Goal: Task Accomplishment & Management: Manage account settings

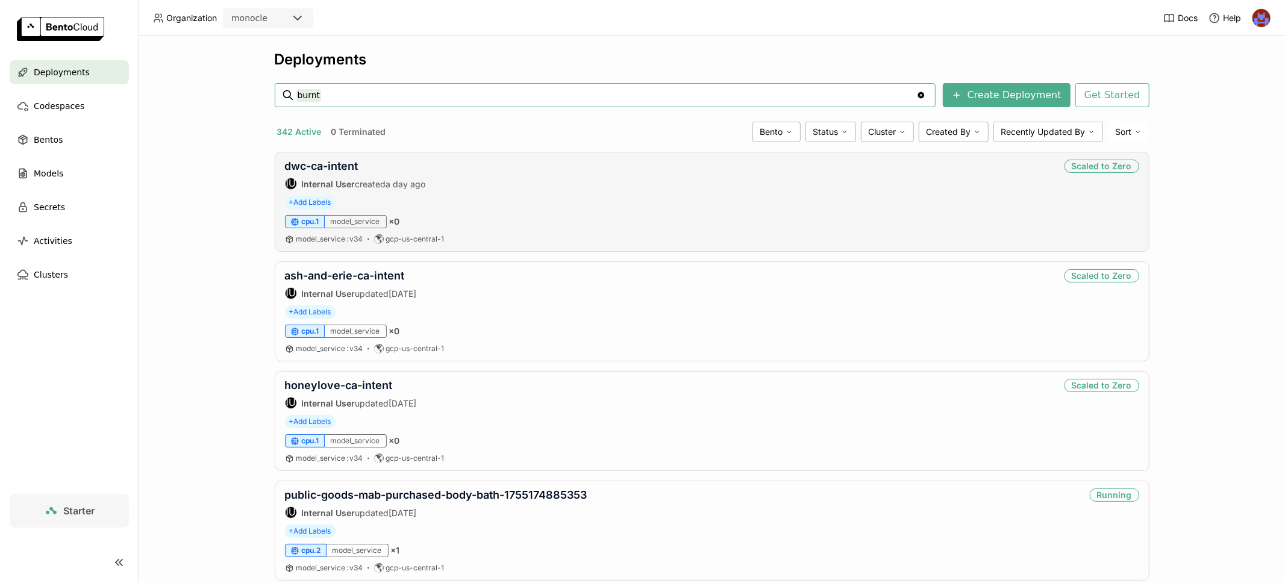
type input "burnt"
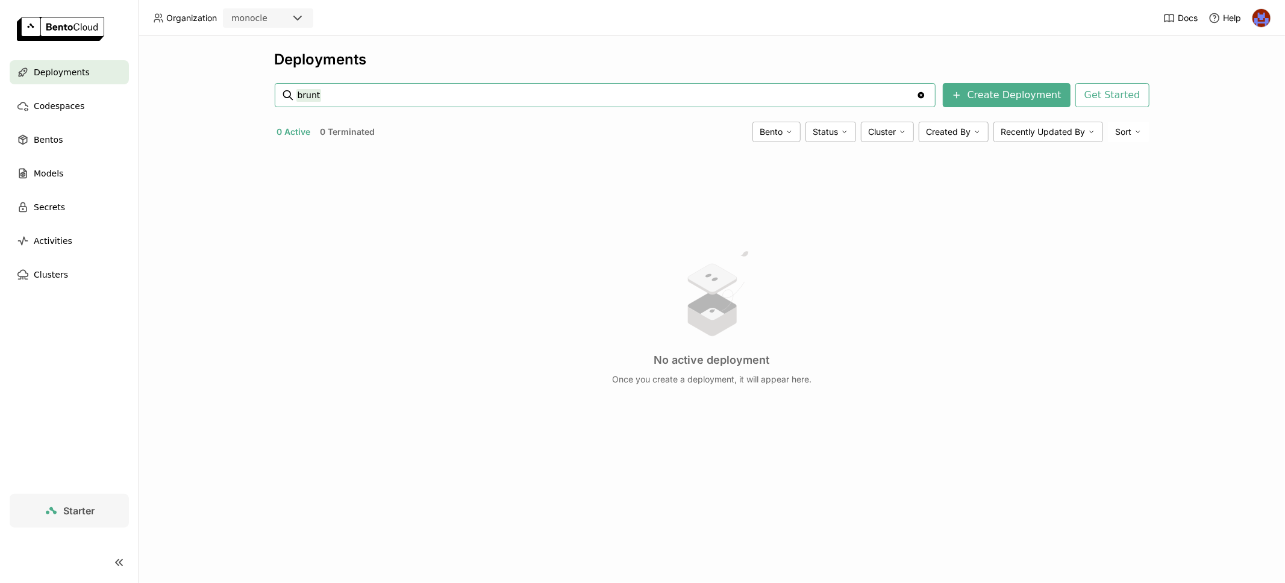
type input "brunt"
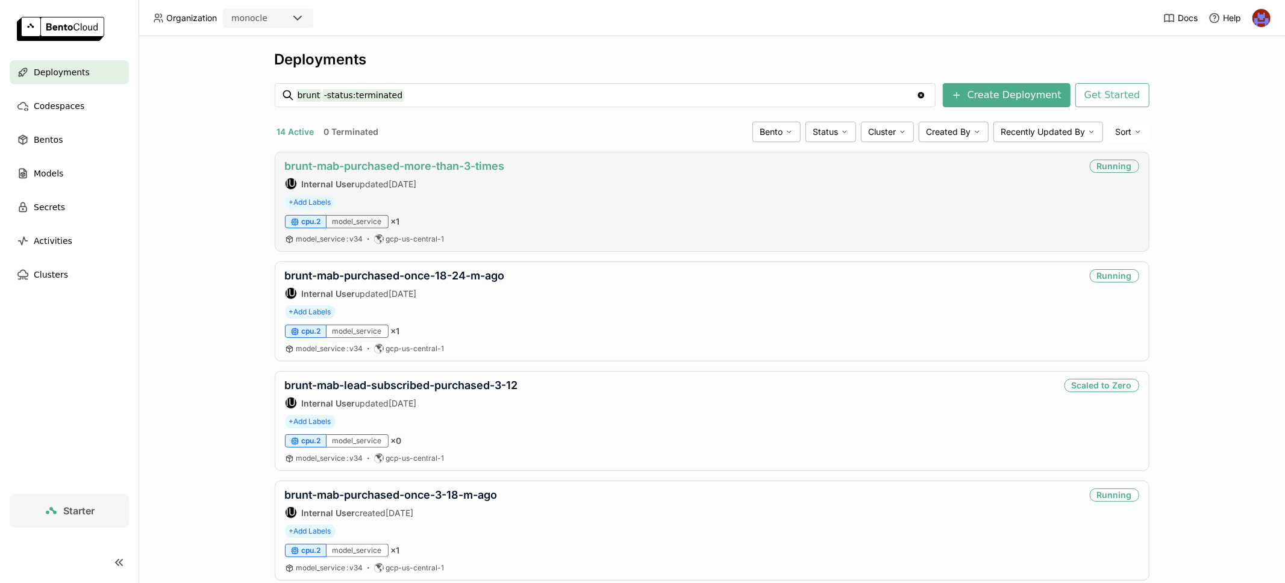
click at [468, 164] on link "brunt-mab-purchased-more-than-3-times" at bounding box center [395, 166] width 220 height 13
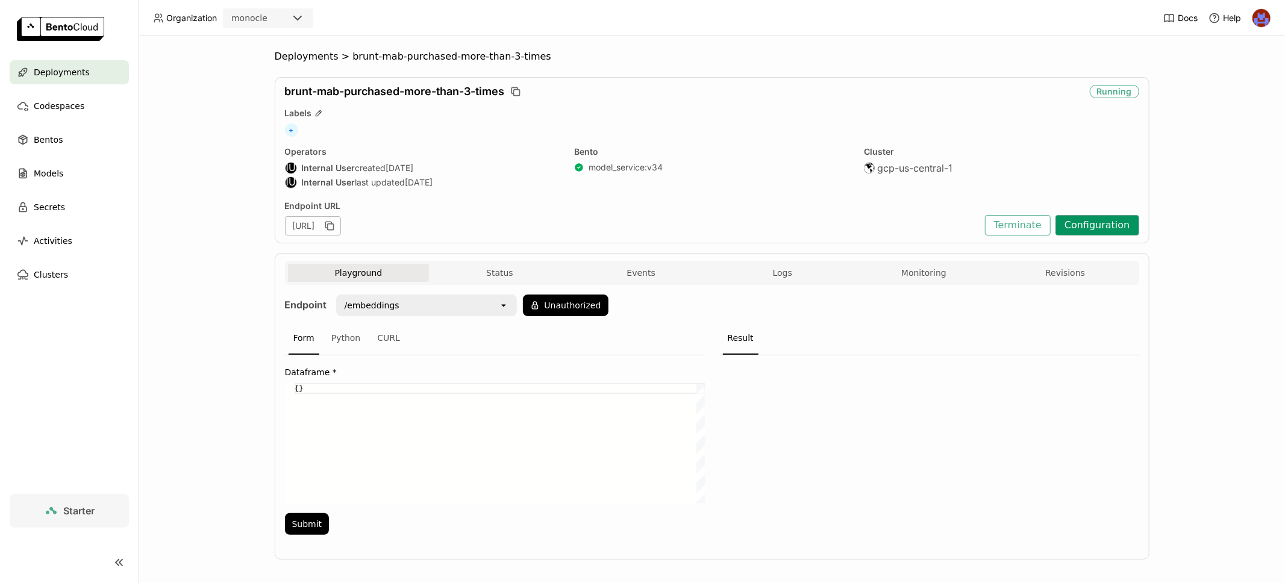
click at [1094, 229] on button "Configuration" at bounding box center [1097, 225] width 84 height 20
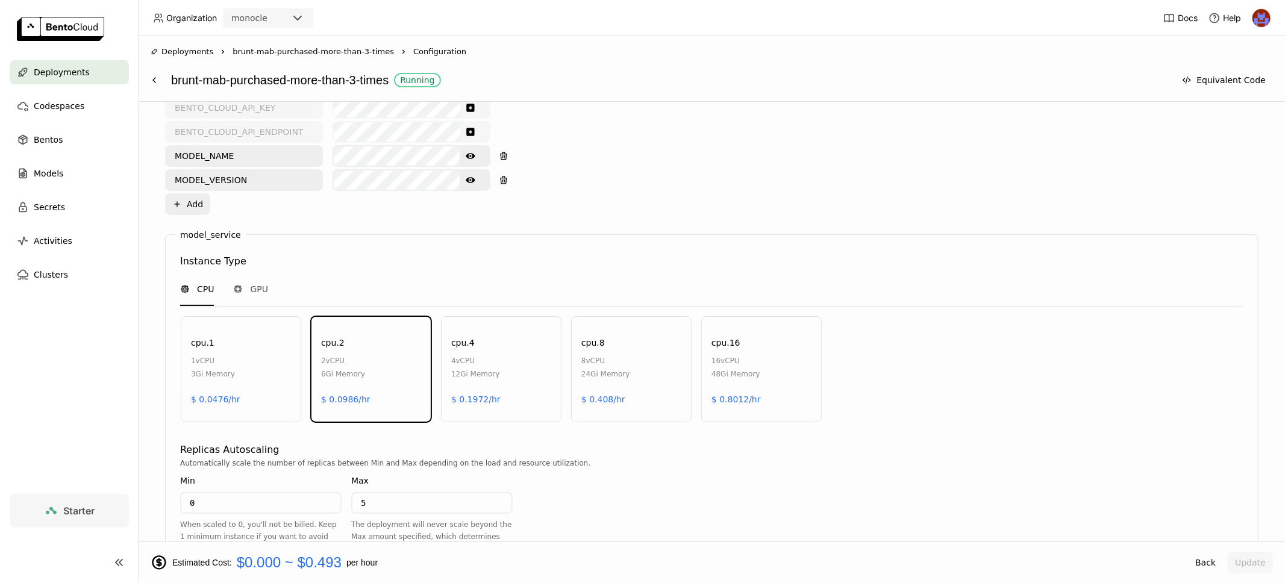
scroll to position [384, 0]
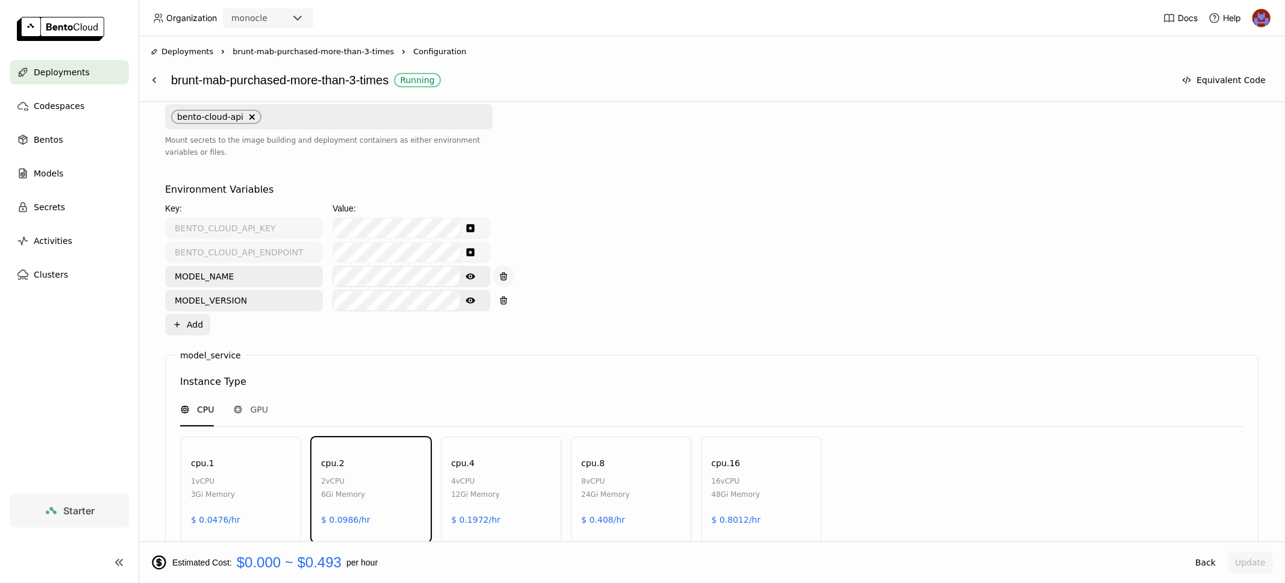
click at [497, 272] on button "button" at bounding box center [504, 277] width 22 height 22
type input "MODEL_VERSION"
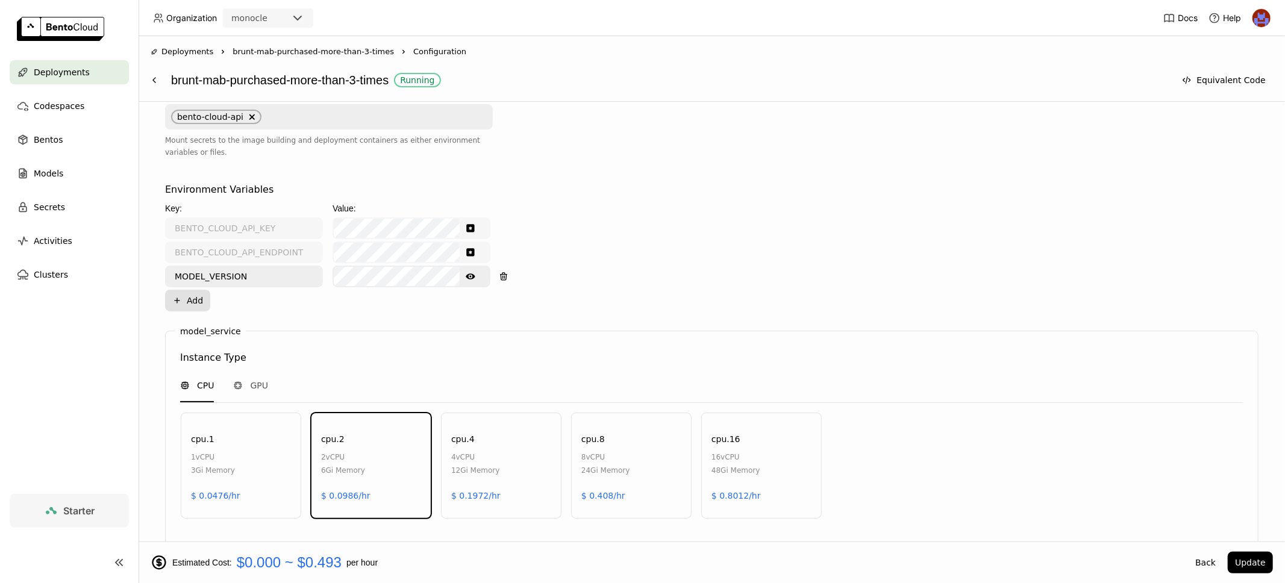
click at [201, 301] on button "Plus Add" at bounding box center [187, 301] width 45 height 22
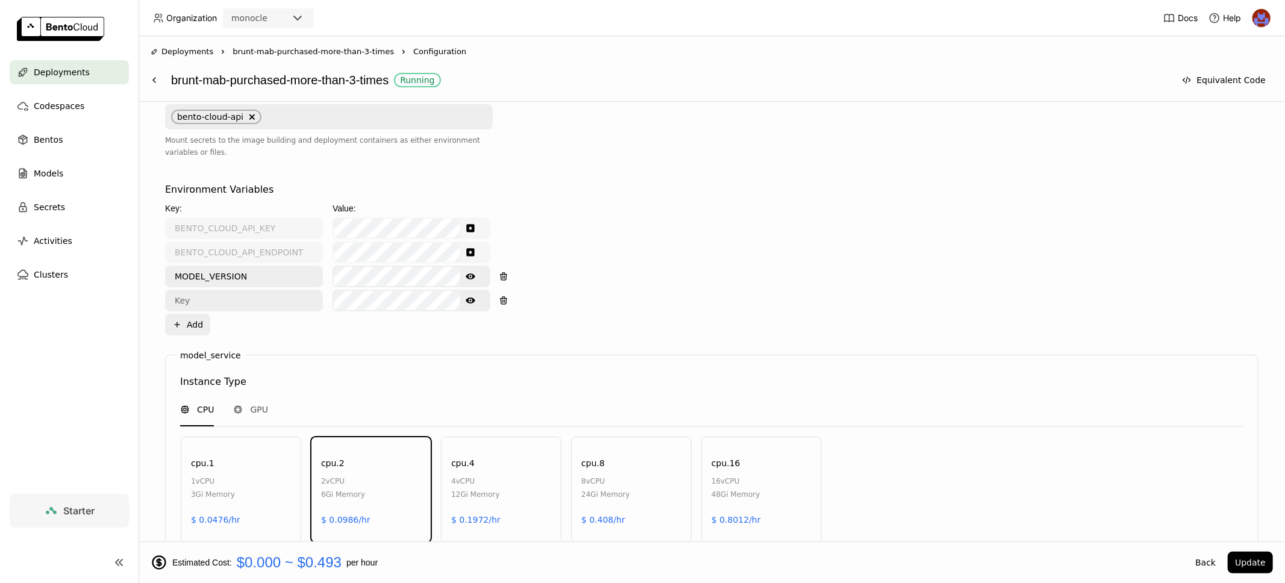
click at [276, 298] on input "text" at bounding box center [243, 300] width 155 height 19
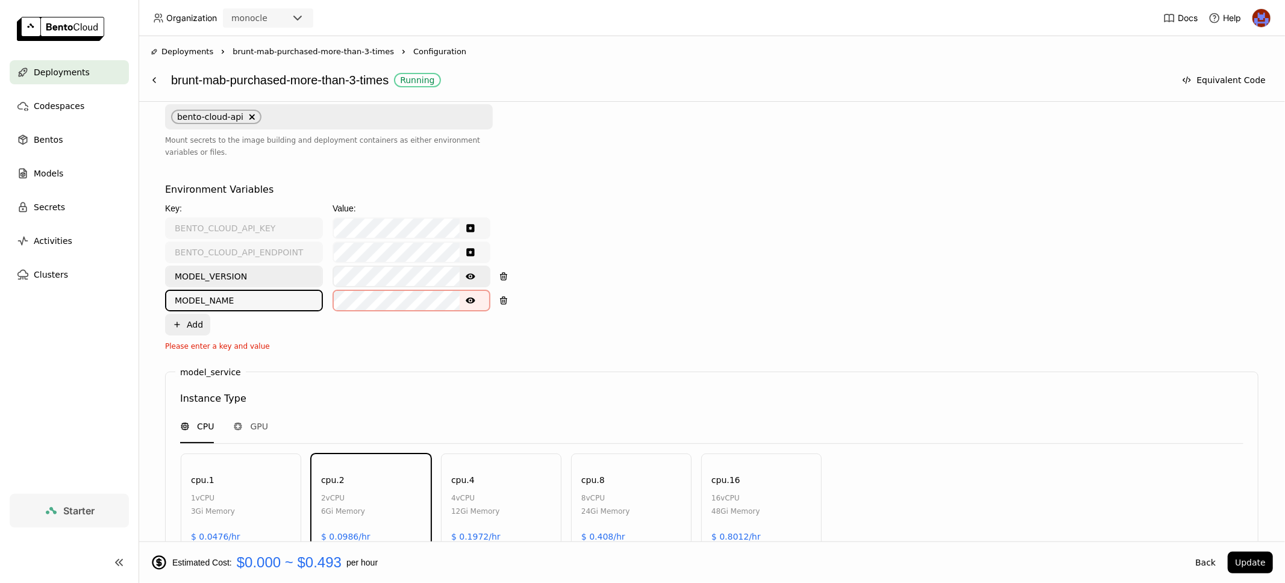
type input "MODEL_NAME"
click at [466, 277] on icon "Show password text" at bounding box center [471, 277] width 10 height 10
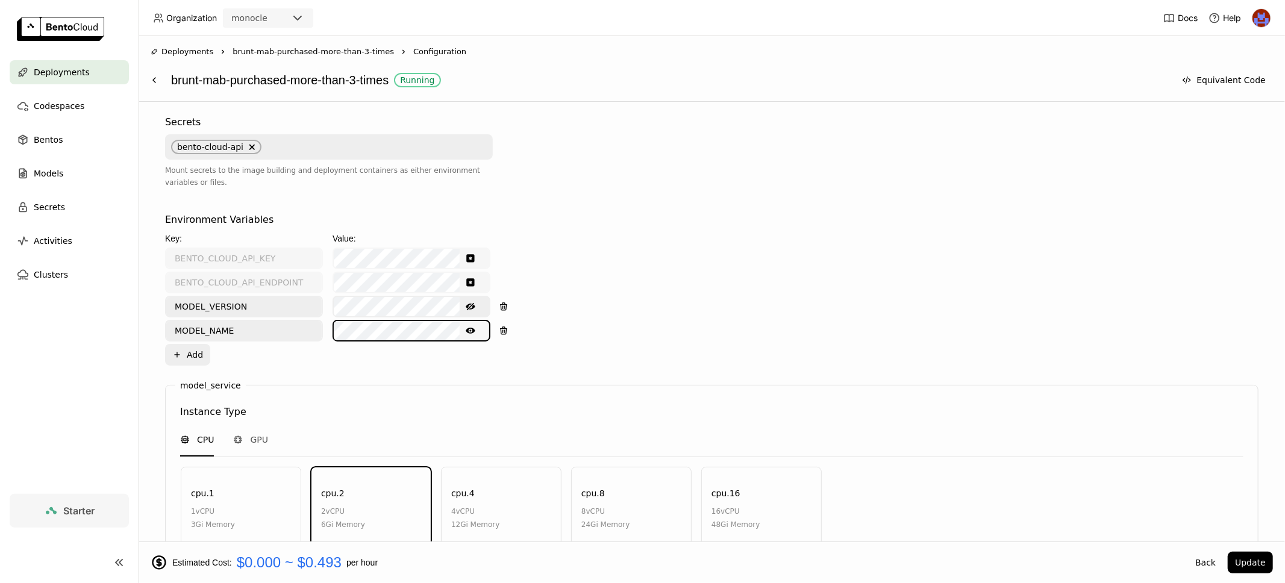
scroll to position [0, 0]
click at [470, 326] on icon "Show password text" at bounding box center [471, 331] width 10 height 10
click at [617, 319] on div "Environment Variables Key: Value: BENTO_CLOUD_API_KEY BENTO_CLOUD_API_ENDPOINT …" at bounding box center [711, 289] width 1093 height 153
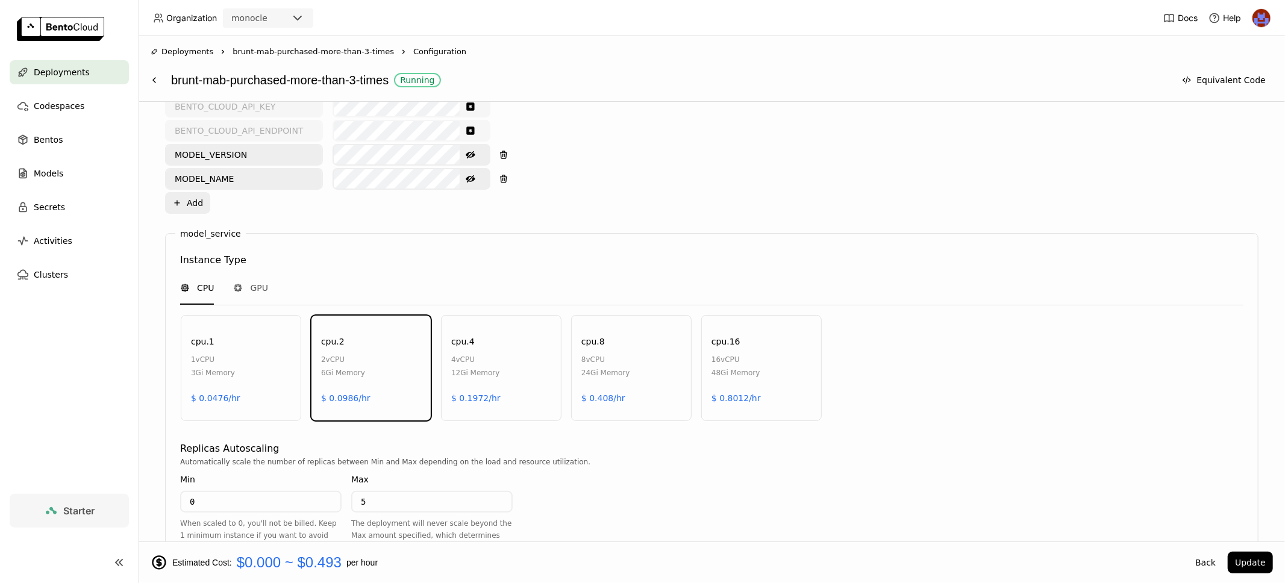
scroll to position [549, 0]
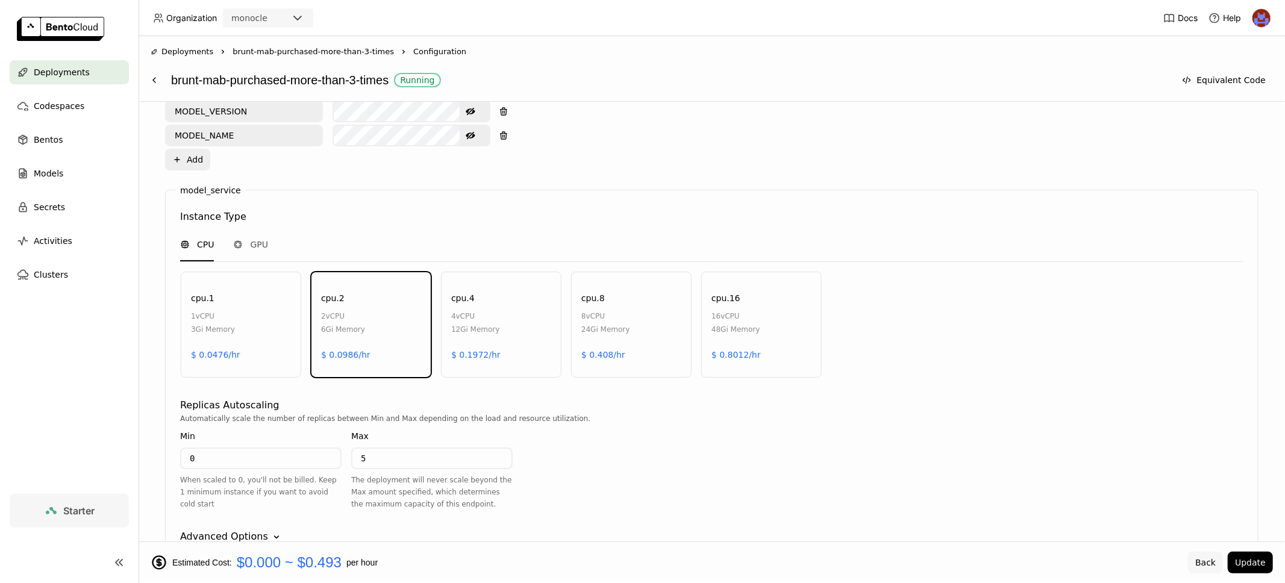
click at [1207, 567] on button "Back" at bounding box center [1205, 563] width 35 height 22
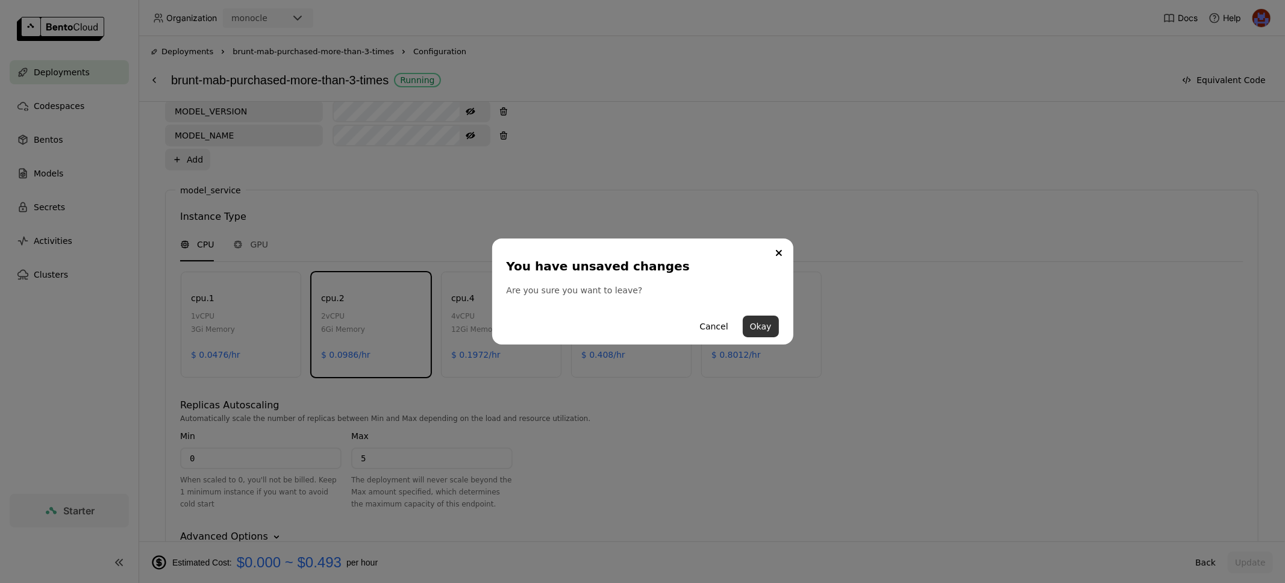
click at [755, 324] on button "Okay" at bounding box center [761, 327] width 36 height 22
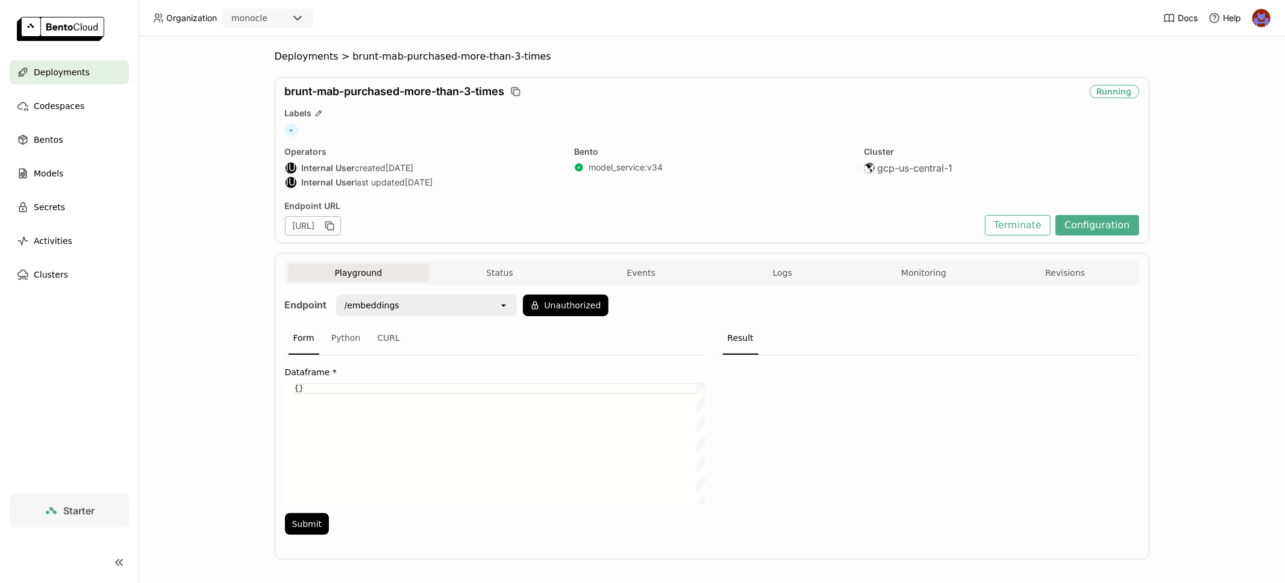
click at [1126, 212] on div "Endpoint URL [URL] Terminate Configuration" at bounding box center [712, 218] width 854 height 35
click at [1096, 226] on button "Configuration" at bounding box center [1097, 225] width 84 height 20
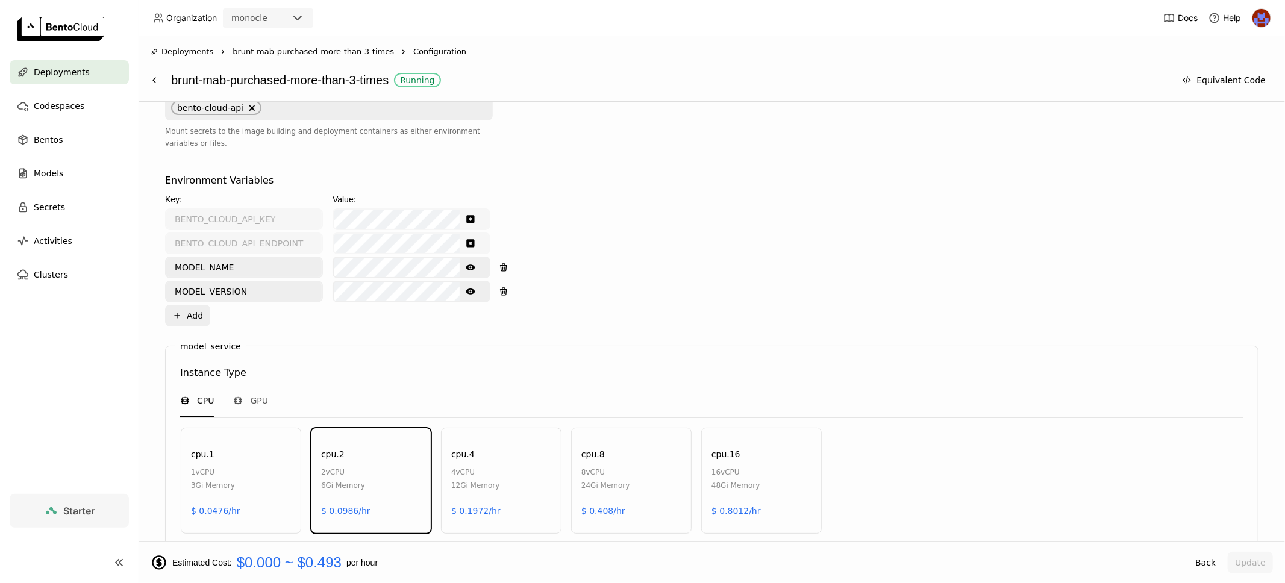
scroll to position [392, 0]
click at [468, 264] on icon "Show password text" at bounding box center [471, 269] width 10 height 10
click at [544, 269] on div "Environment Variables Key: Value: BENTO_CLOUD_API_KEY BENTO_CLOUD_API_ENDPOINT …" at bounding box center [711, 251] width 1093 height 153
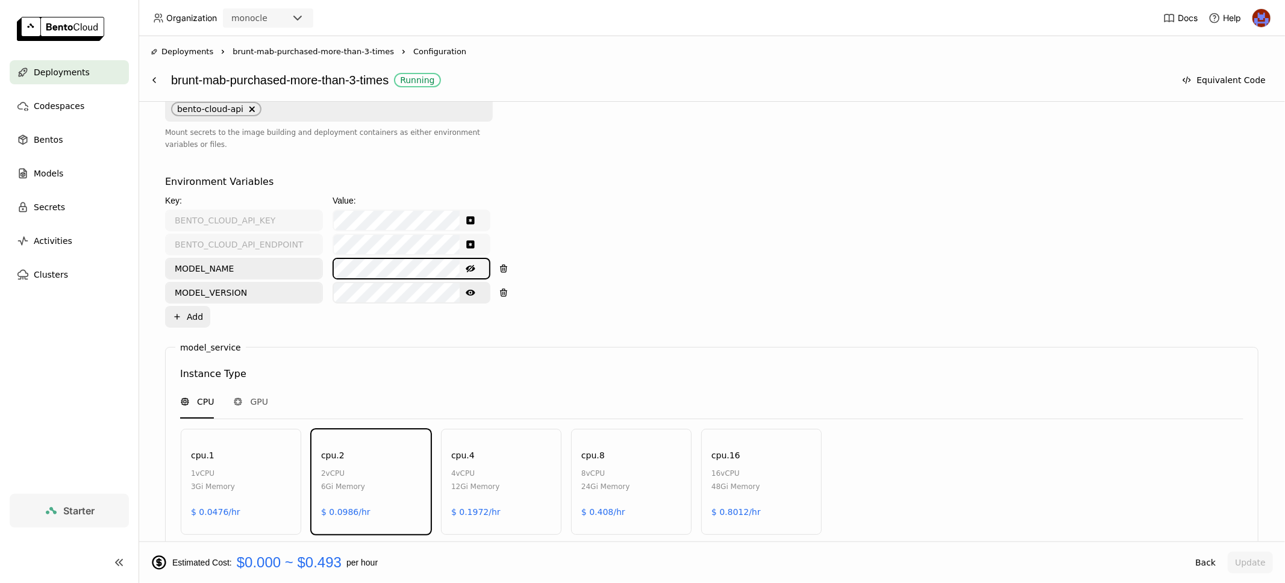
click at [474, 290] on icon "Show password text" at bounding box center [471, 293] width 10 height 10
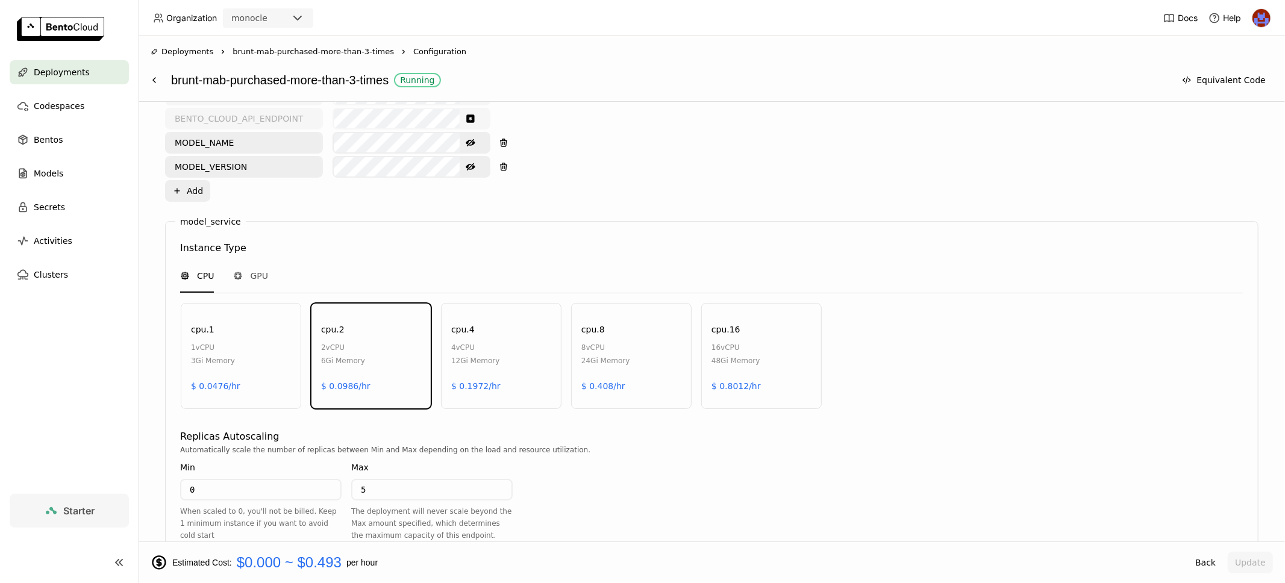
scroll to position [626, 0]
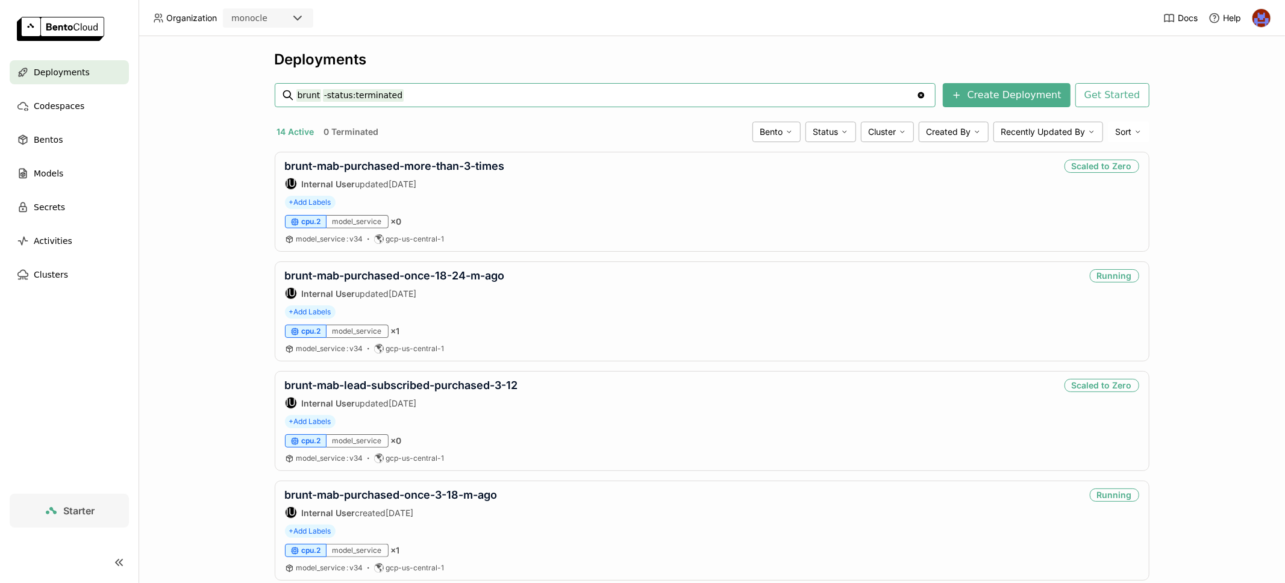
click at [407, 84] on div "brunt -status:terminated brunt -status:terminated" at bounding box center [604, 95] width 617 height 23
click at [408, 94] on input "brunt -status:terminated" at bounding box center [606, 95] width 620 height 19
type input "[PERSON_NAME]"
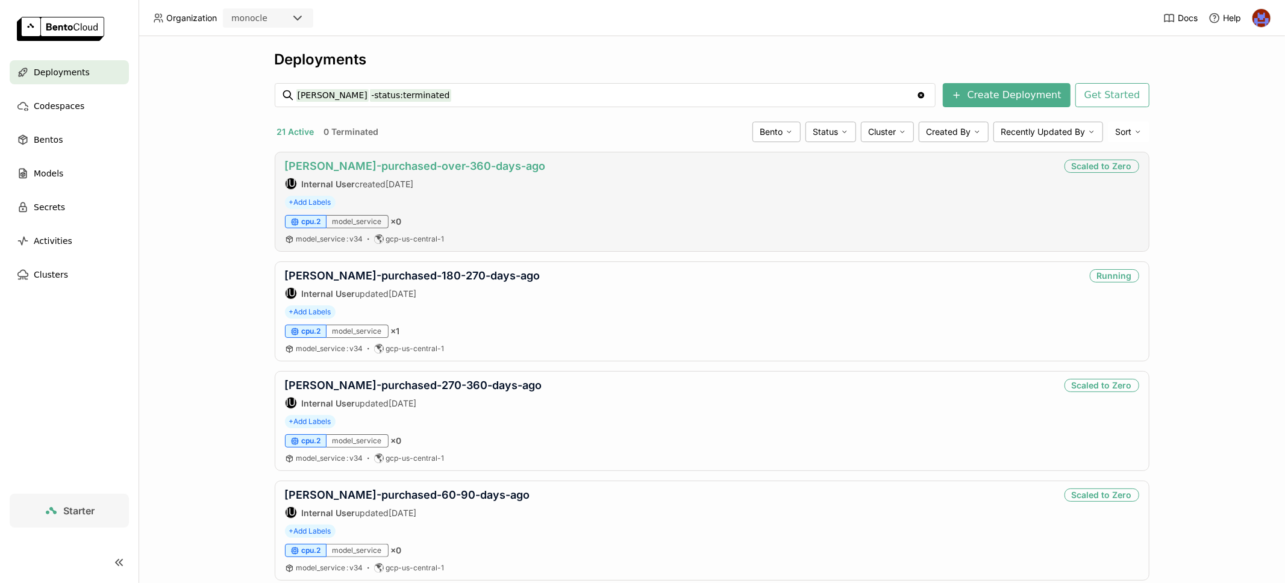
click at [496, 161] on link "[PERSON_NAME]-purchased-over-360-days-ago" at bounding box center [415, 166] width 261 height 13
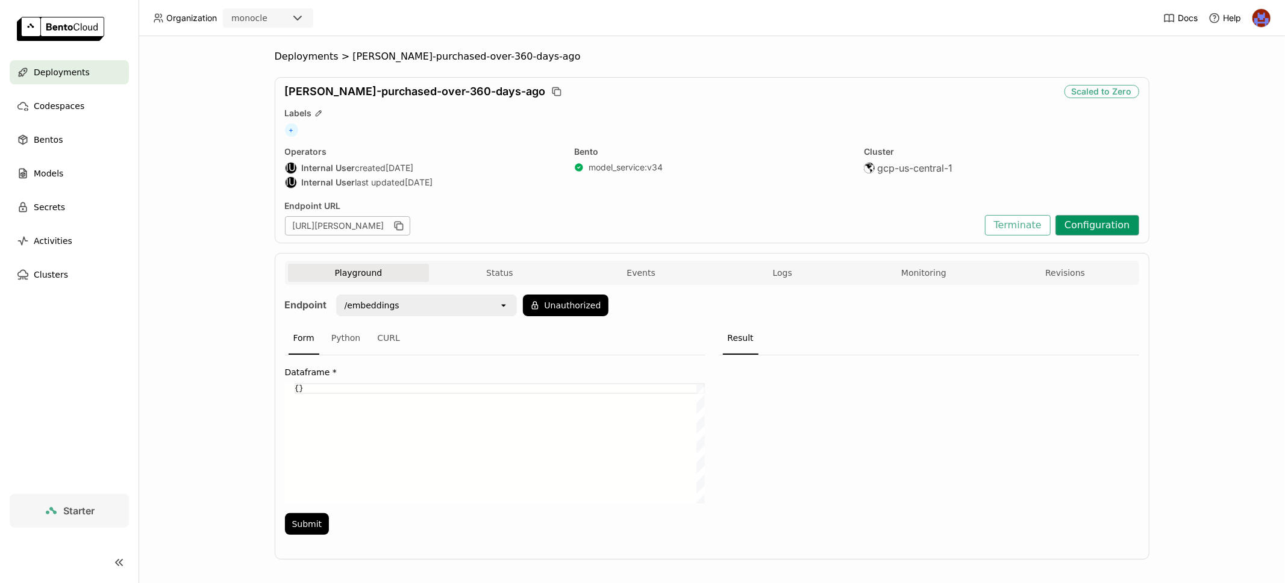
click at [1113, 220] on button "Configuration" at bounding box center [1097, 225] width 84 height 20
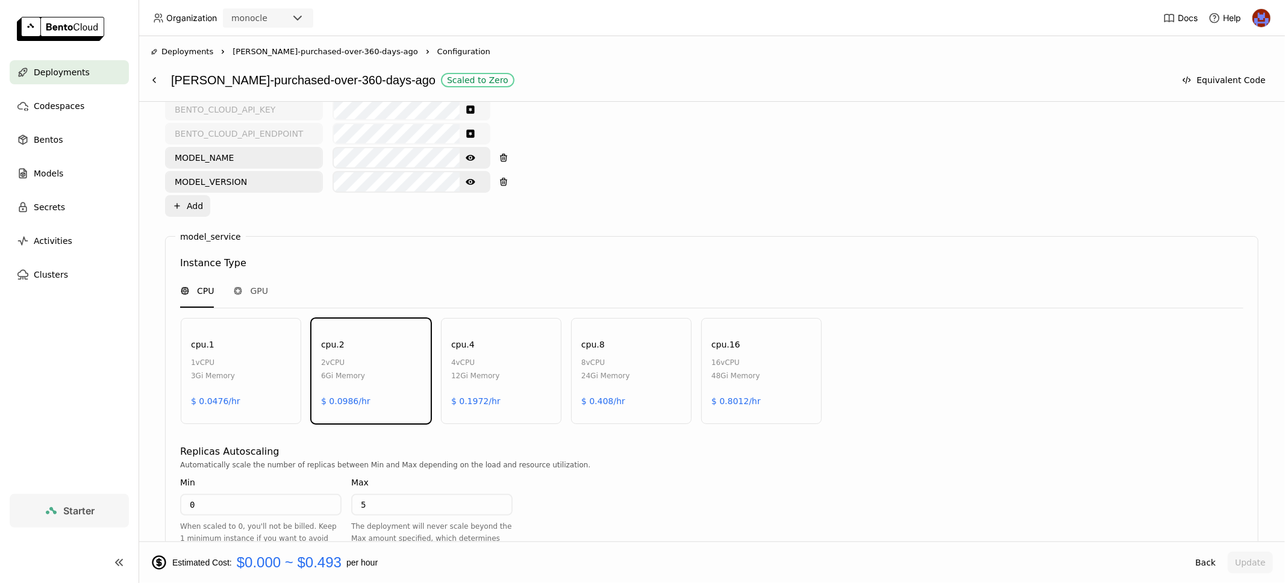
scroll to position [426, 0]
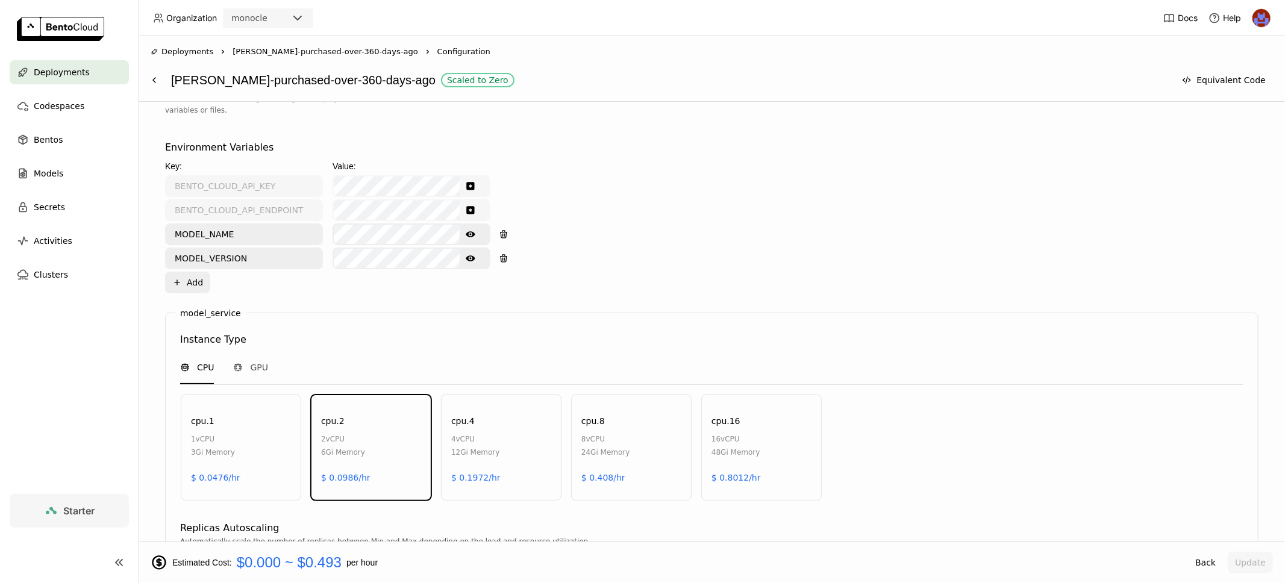
click at [465, 237] on button "Show password text" at bounding box center [471, 234] width 22 height 19
click at [556, 238] on div "Environment Variables Key: Value: BENTO_CLOUD_API_KEY BENTO_CLOUD_API_ENDPOINT …" at bounding box center [711, 216] width 1093 height 153
click at [464, 258] on button "Show password text" at bounding box center [471, 258] width 22 height 19
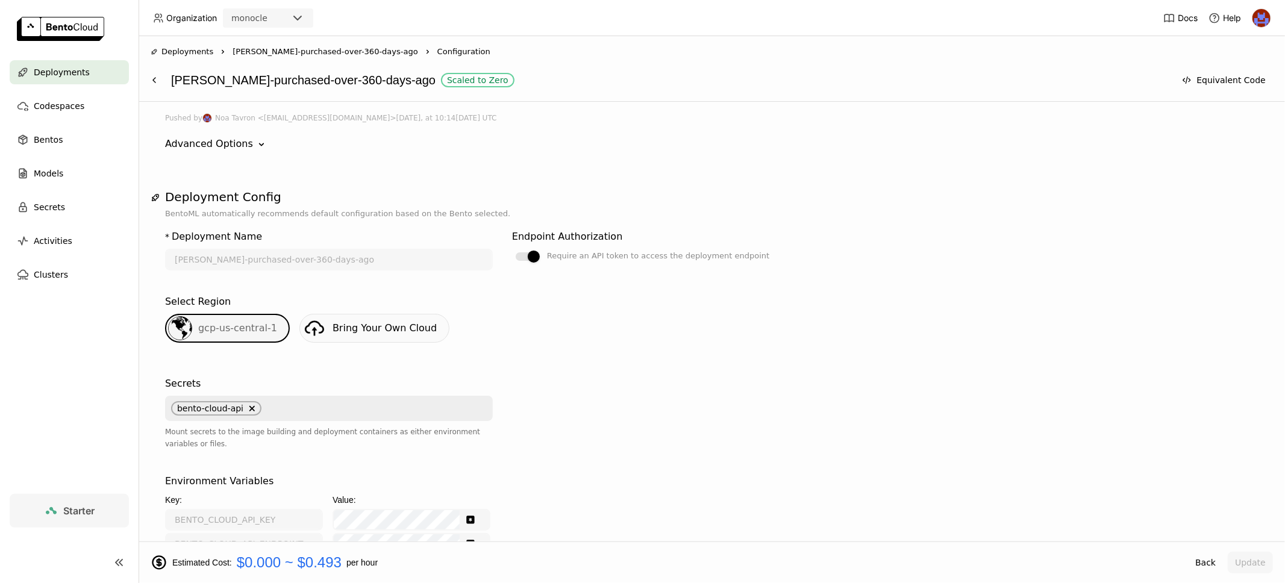
scroll to position [434, 0]
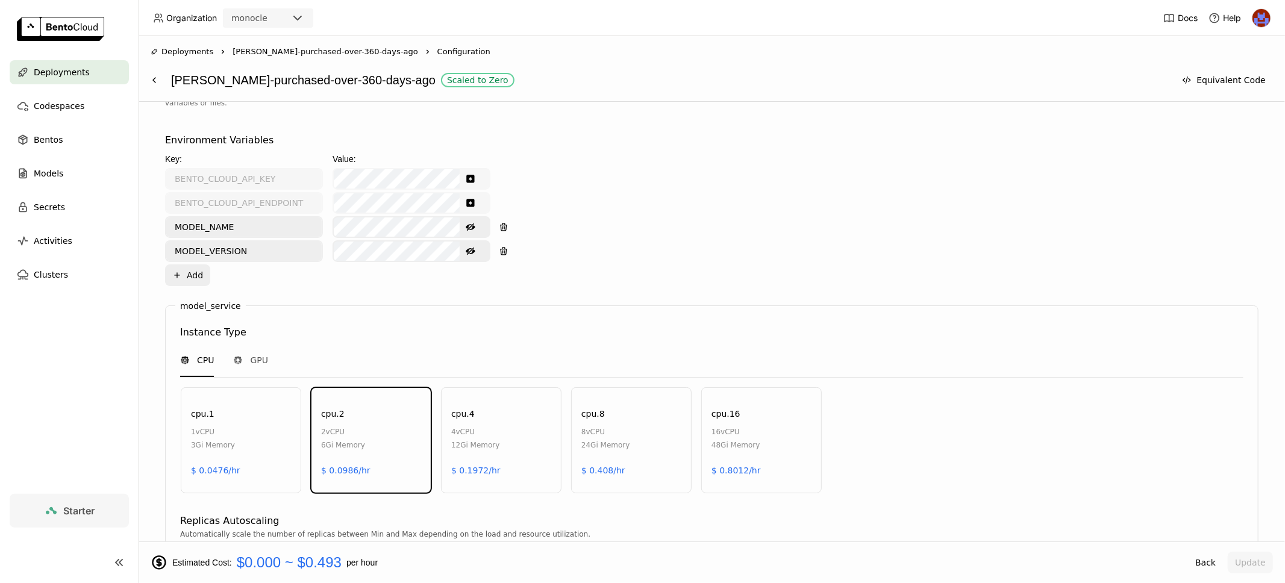
click at [469, 248] on icon "Hide password text" at bounding box center [471, 251] width 10 height 7
click at [469, 232] on button "Hide password text" at bounding box center [471, 226] width 22 height 19
click at [474, 258] on div "Show password text" at bounding box center [411, 251] width 158 height 22
click at [473, 254] on button "Show password text" at bounding box center [471, 250] width 22 height 19
click at [473, 249] on icon "Hide password text" at bounding box center [471, 251] width 10 height 10
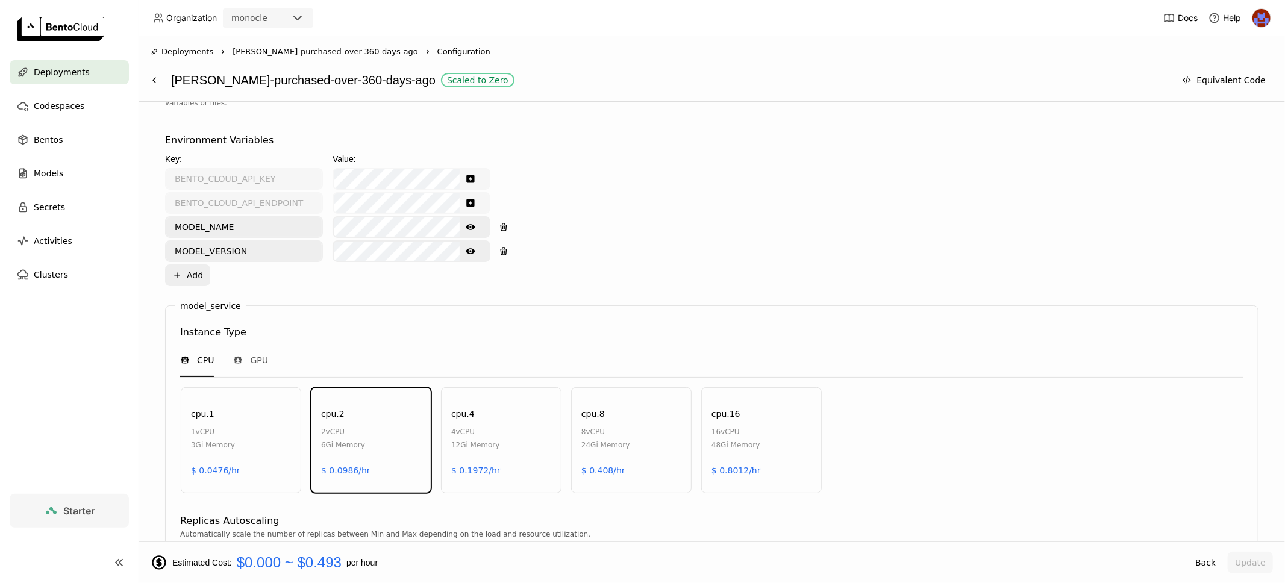
click at [469, 224] on icon "Show password text" at bounding box center [471, 227] width 10 height 10
click at [469, 253] on button "Show password text" at bounding box center [471, 250] width 22 height 19
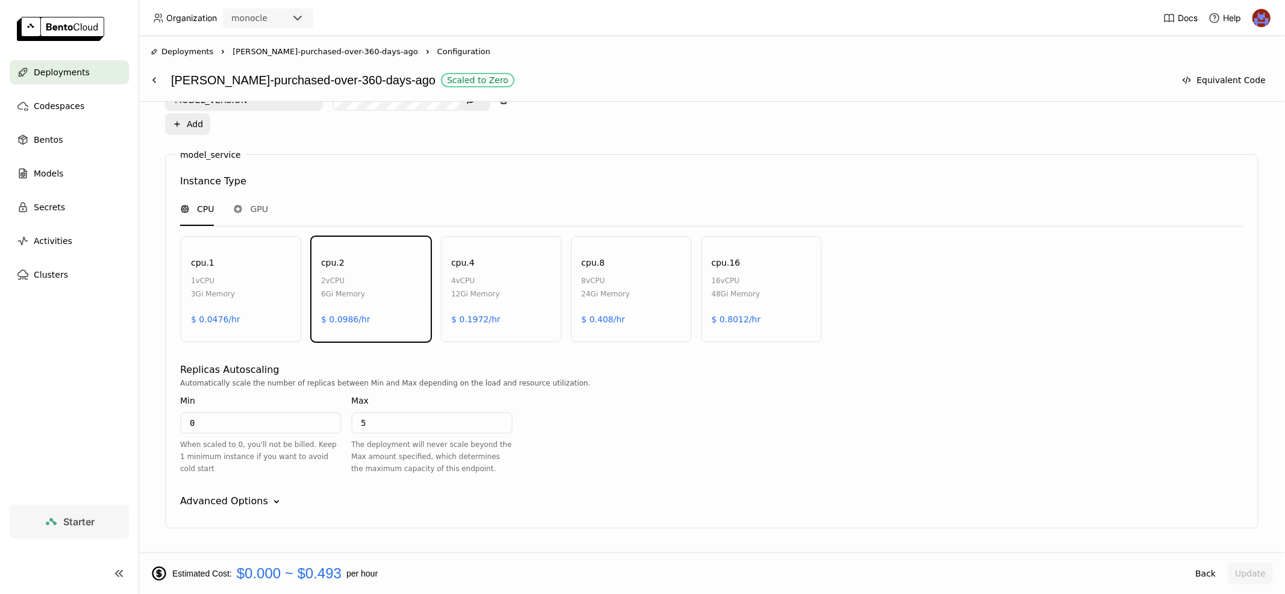
scroll to position [517, 0]
